Goal: Ask a question

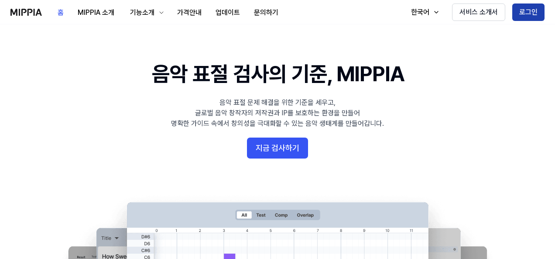
click at [528, 14] on button "로그인" at bounding box center [528, 11] width 32 height 17
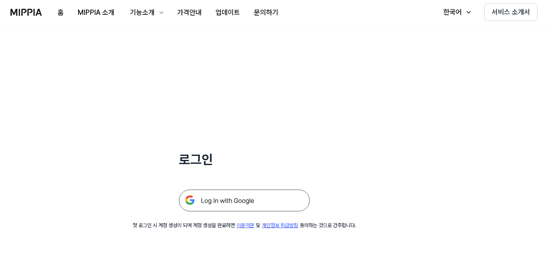
scroll to position [84, 0]
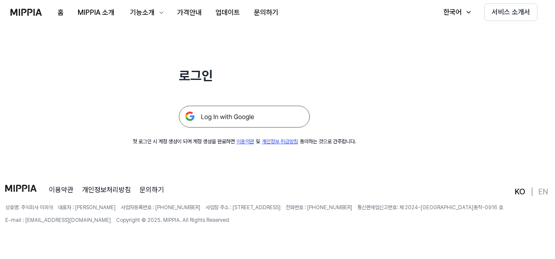
click at [261, 115] on img at bounding box center [244, 117] width 131 height 22
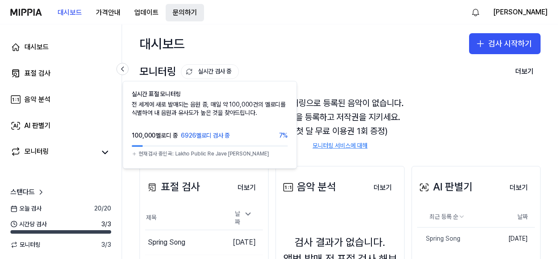
click at [186, 8] on button "문의하기" at bounding box center [185, 12] width 38 height 17
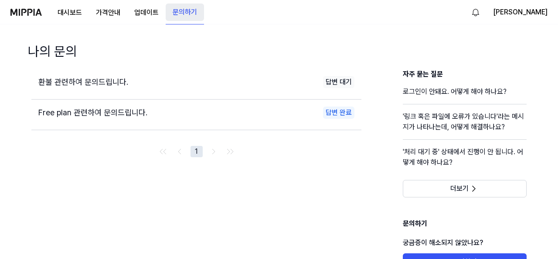
click at [183, 13] on button "문의하기" at bounding box center [185, 11] width 38 height 17
click at [187, 8] on button "문의하기" at bounding box center [185, 11] width 38 height 17
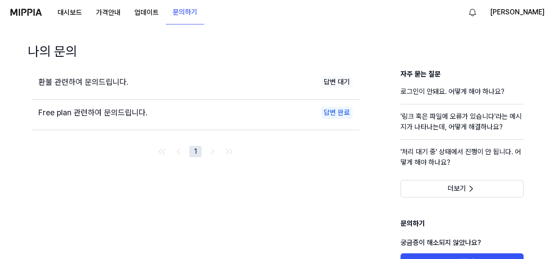
click at [98, 80] on span "환불 관련하여 문의드립니다." at bounding box center [83, 81] width 90 height 9
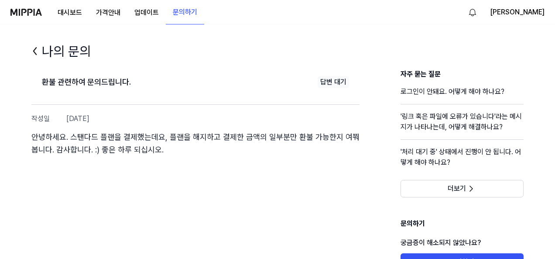
click at [33, 48] on icon at bounding box center [35, 51] width 14 height 14
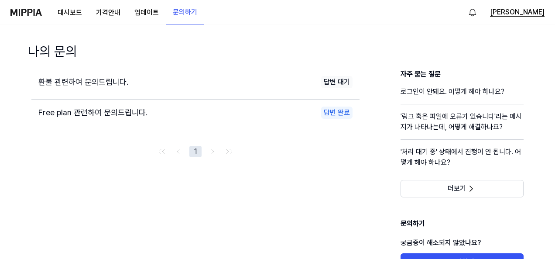
click at [536, 10] on button "K Kim" at bounding box center [517, 12] width 55 height 10
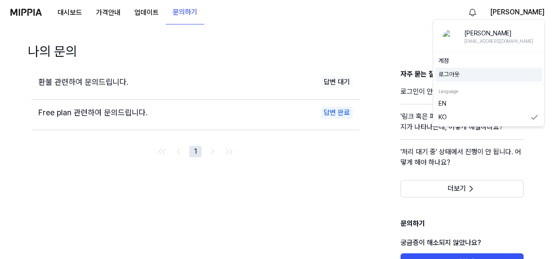
click at [455, 71] on button "로그아웃" at bounding box center [488, 74] width 100 height 9
